Goal: Information Seeking & Learning: Learn about a topic

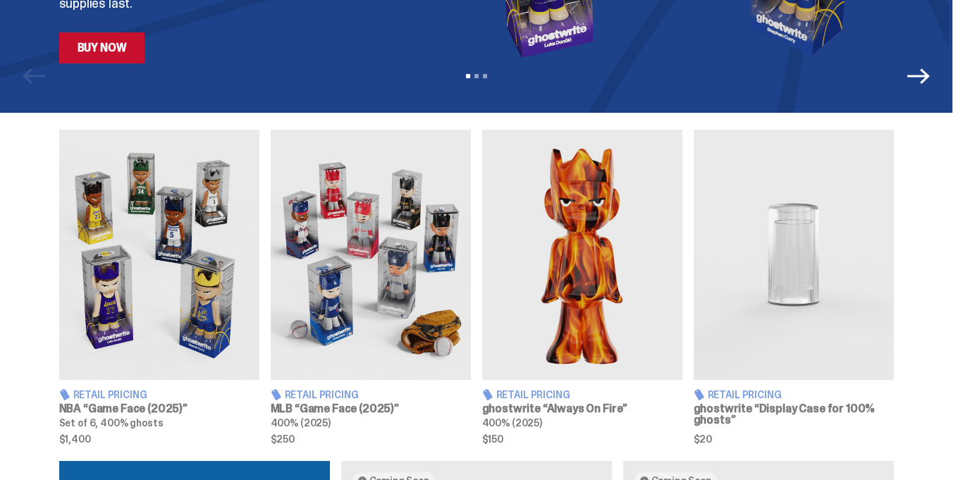
scroll to position [423, 0]
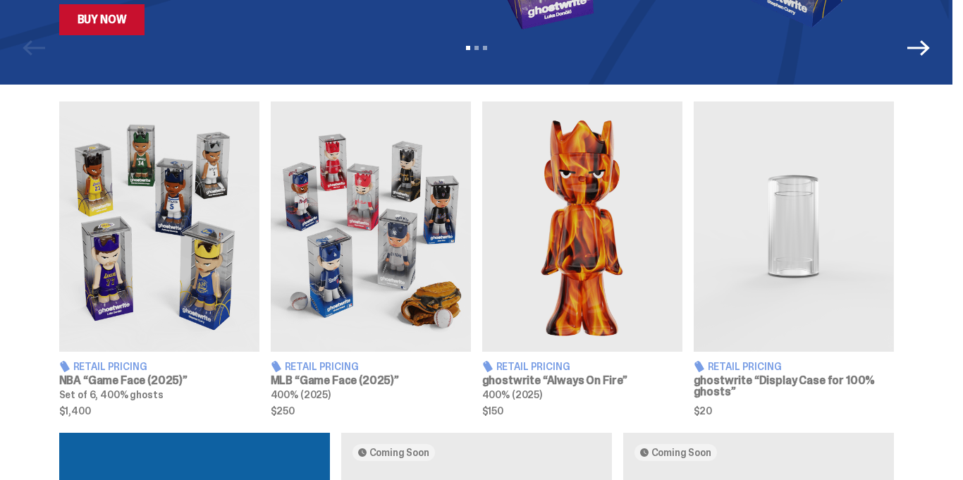
click at [595, 201] on img at bounding box center [582, 226] width 200 height 250
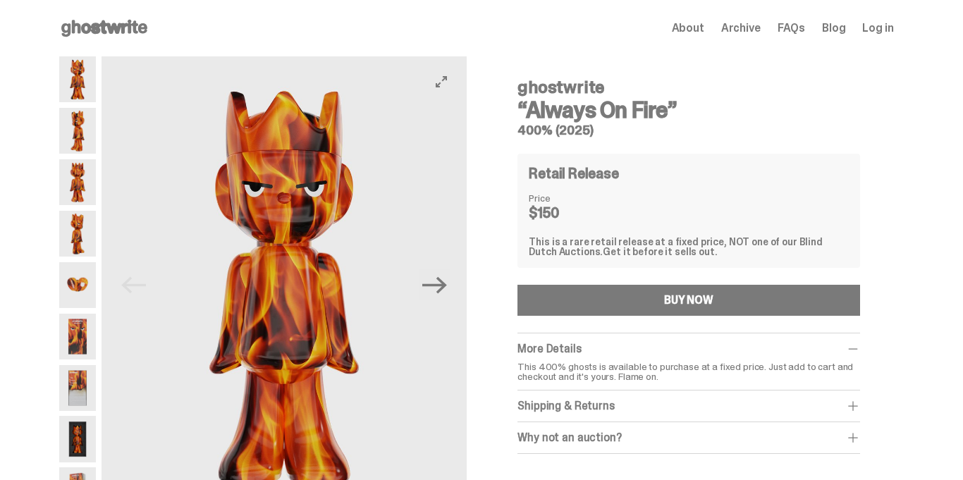
click at [304, 278] on img at bounding box center [284, 284] width 366 height 457
click at [336, 276] on img at bounding box center [284, 284] width 366 height 457
click at [446, 83] on icon "View full-screen" at bounding box center [440, 81] width 11 height 11
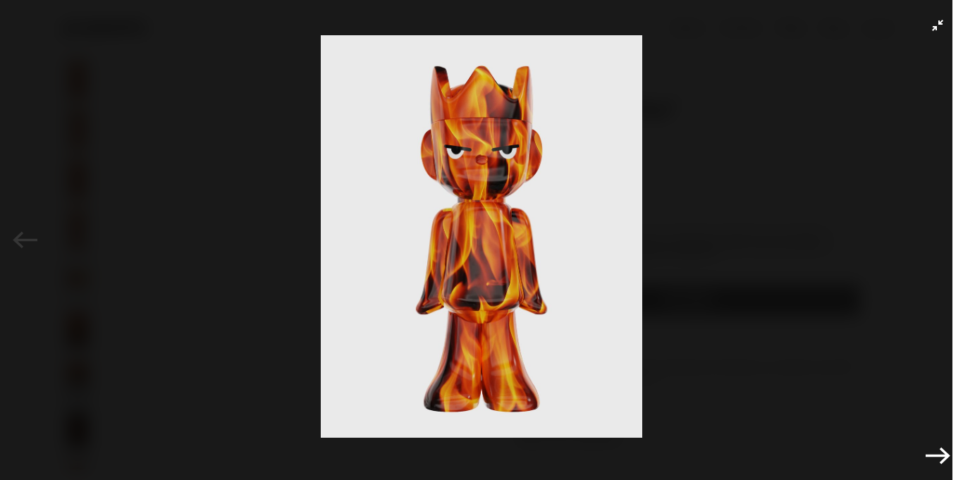
click at [479, 197] on img at bounding box center [481, 236] width 892 height 402
click at [480, 199] on img at bounding box center [481, 236] width 892 height 402
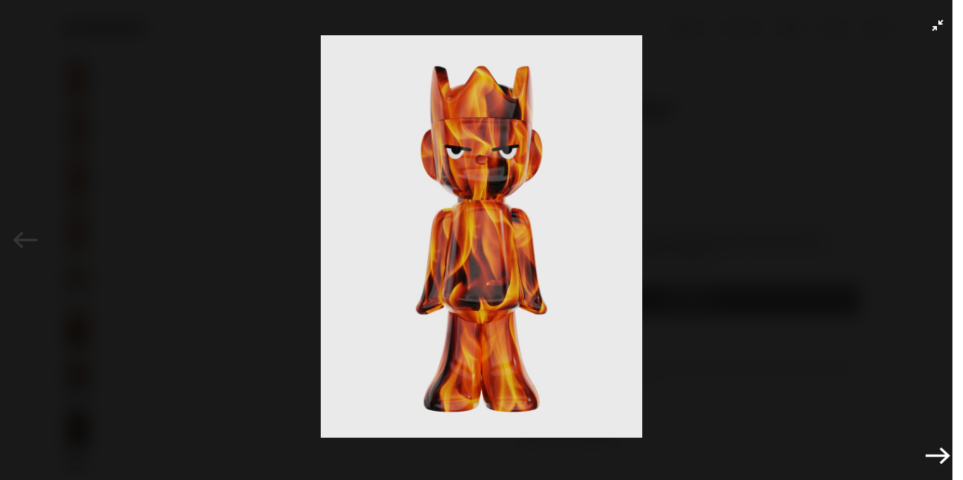
click at [480, 199] on img at bounding box center [481, 236] width 892 height 402
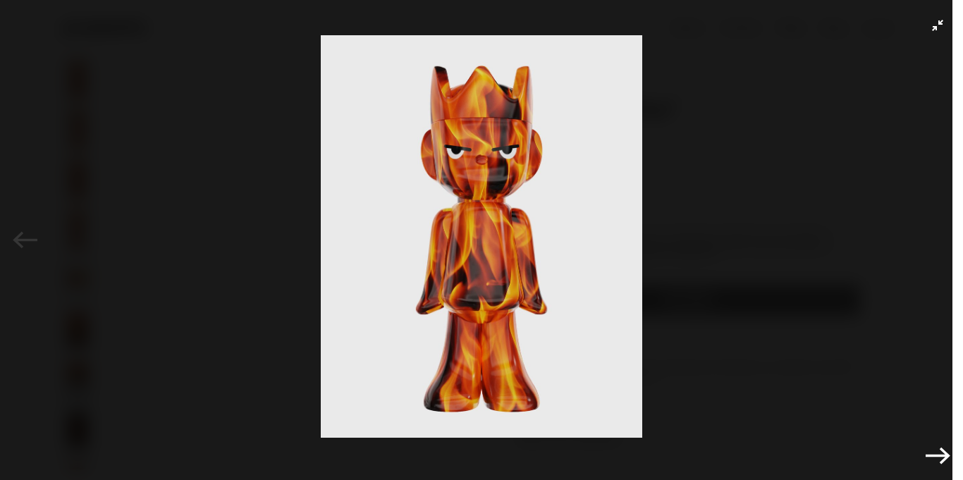
click at [480, 199] on img at bounding box center [481, 236] width 892 height 402
click at [922, 27] on div "Previous Next" at bounding box center [481, 240] width 963 height 480
click at [926, 28] on div "Previous Next" at bounding box center [481, 240] width 963 height 480
click at [935, 30] on icon "Exit full-screen" at bounding box center [937, 25] width 11 height 11
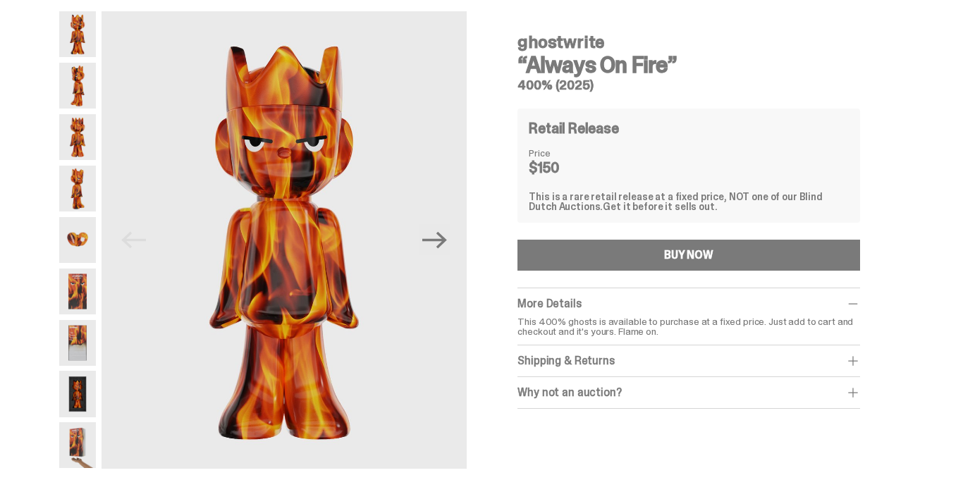
scroll to position [48, 0]
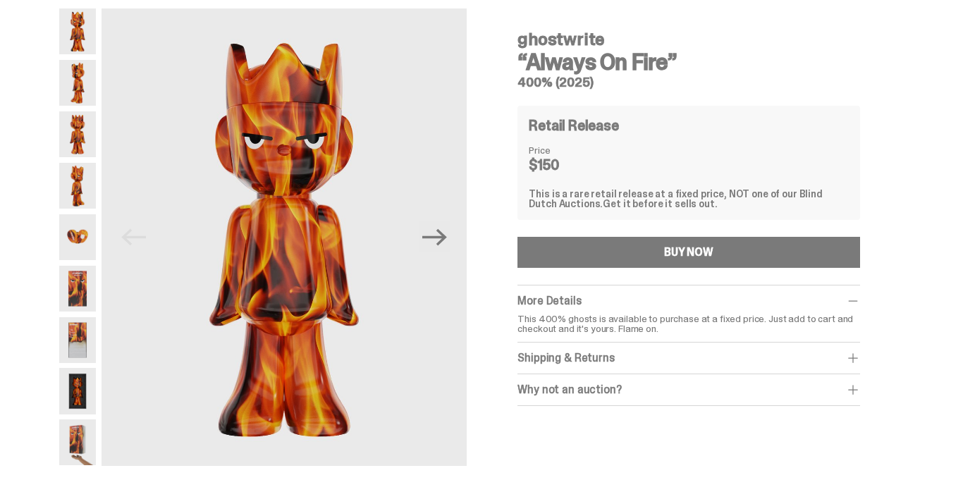
click at [80, 292] on img at bounding box center [77, 289] width 37 height 46
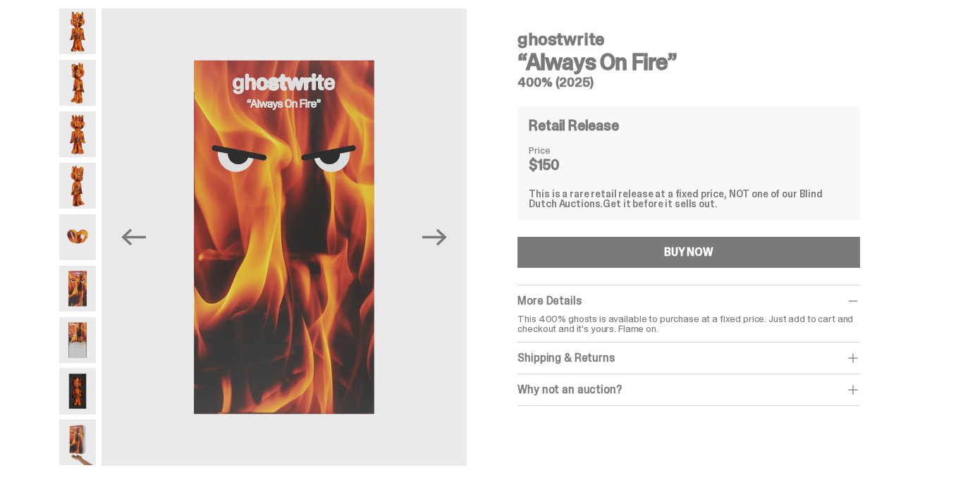
click at [68, 348] on img at bounding box center [77, 340] width 37 height 46
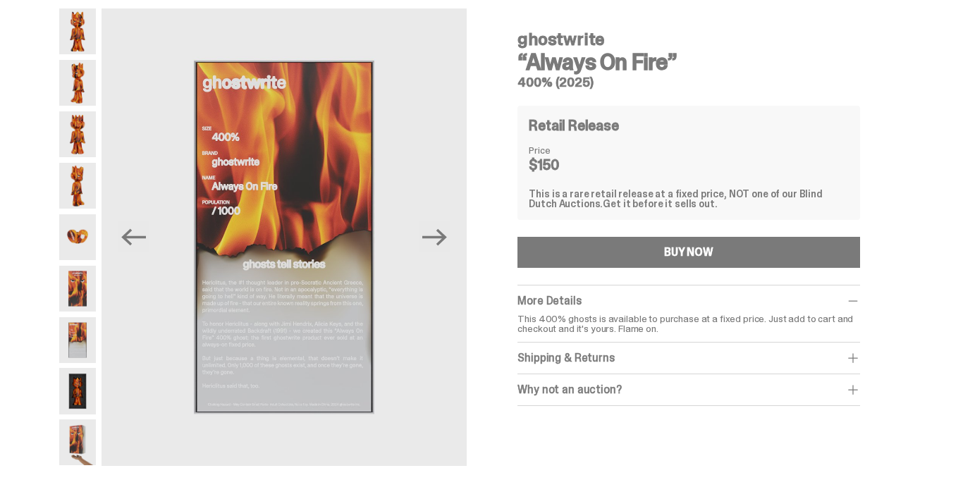
click at [80, 398] on img at bounding box center [77, 391] width 37 height 46
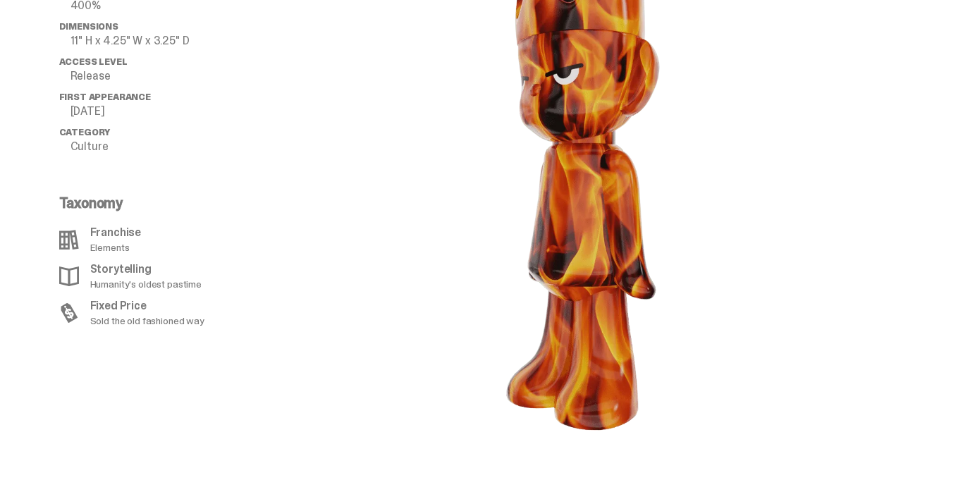
scroll to position [1498, 0]
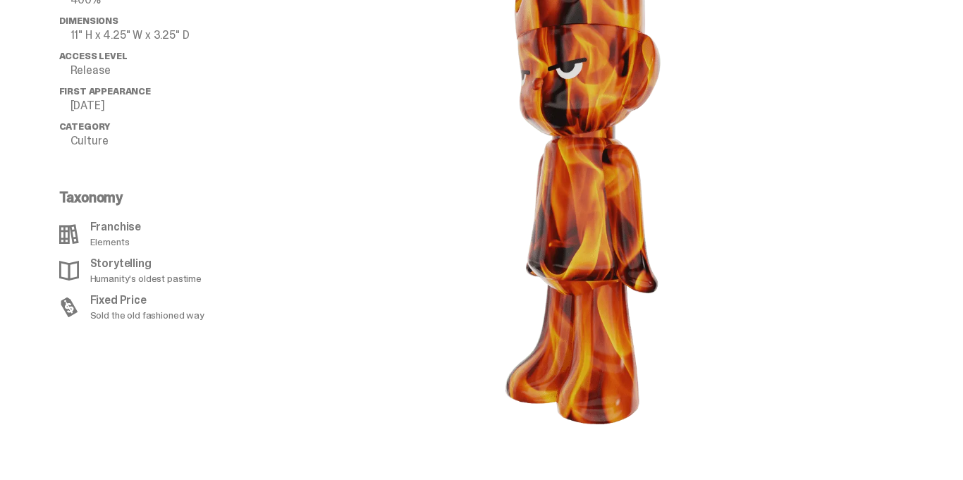
click at [581, 277] on image "lottie-animation-container" at bounding box center [581, 183] width 296 height 526
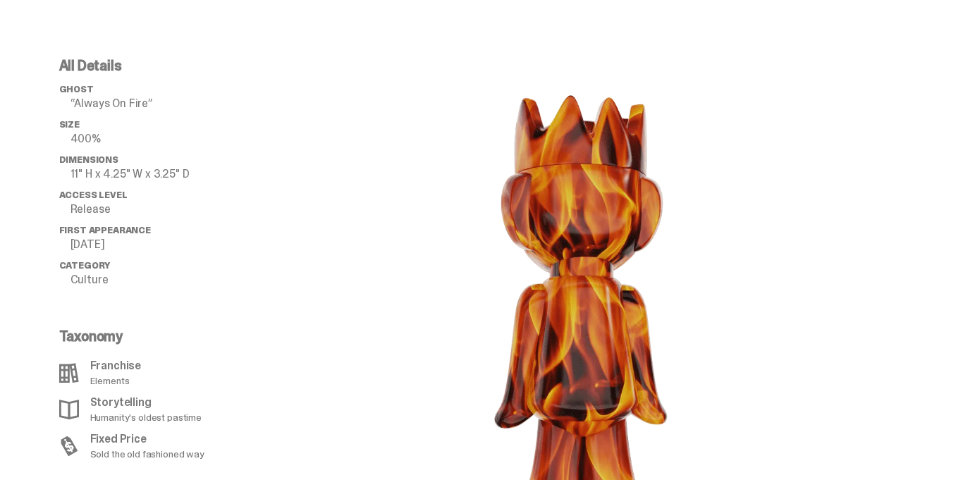
scroll to position [1359, 0]
click at [569, 356] on image "lottie-animation-container" at bounding box center [581, 322] width 296 height 526
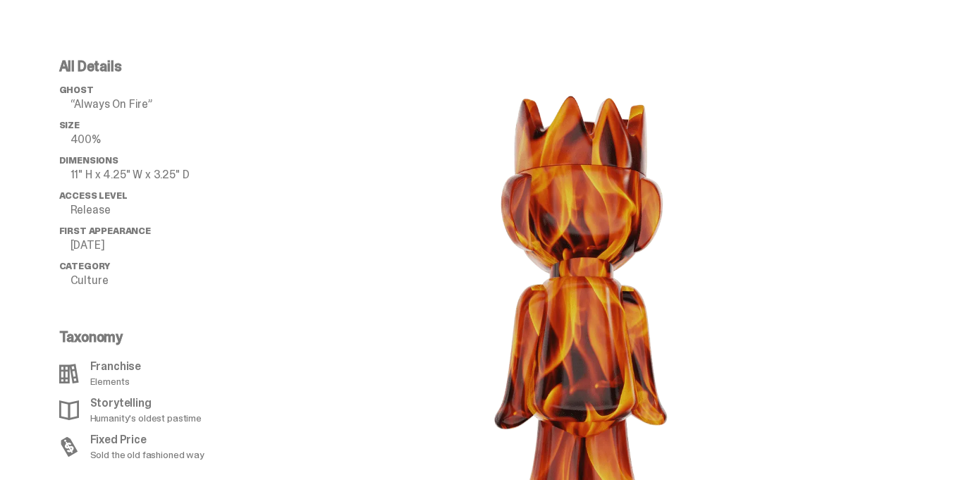
click at [569, 356] on image "lottie-animation-container" at bounding box center [581, 322] width 296 height 526
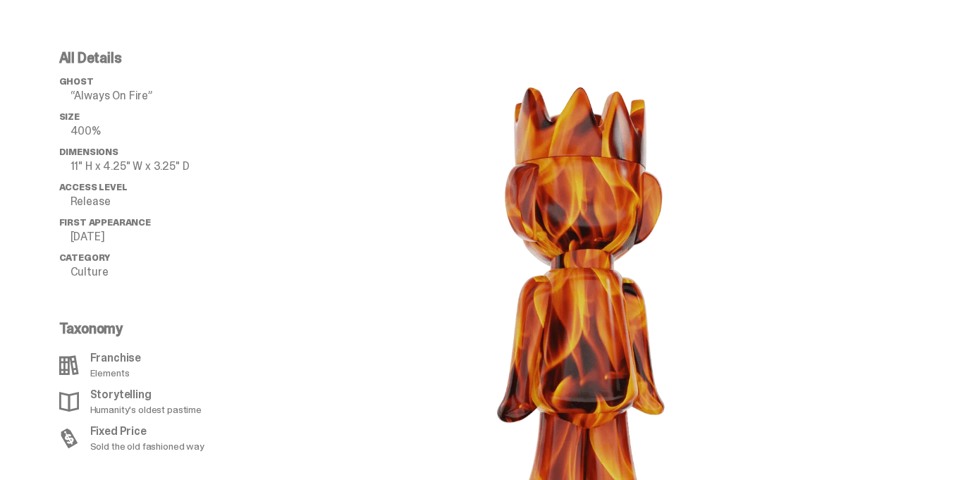
scroll to position [1366, 0]
